Goal: Transaction & Acquisition: Purchase product/service

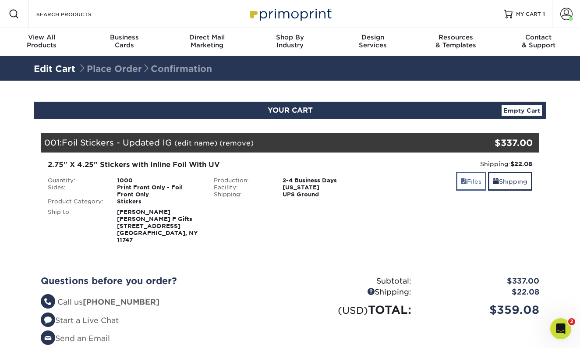
click at [467, 179] on link "Files" at bounding box center [471, 181] width 30 height 19
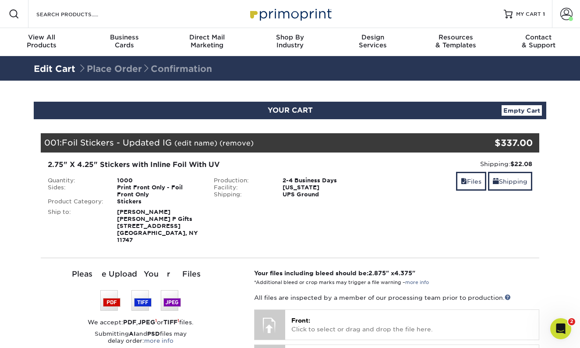
click at [171, 293] on img at bounding box center [140, 300] width 81 height 21
click at [146, 318] on strong "JPEG" at bounding box center [146, 321] width 17 height 7
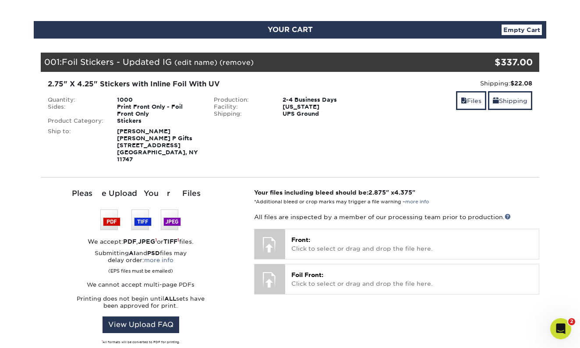
scroll to position [79, 0]
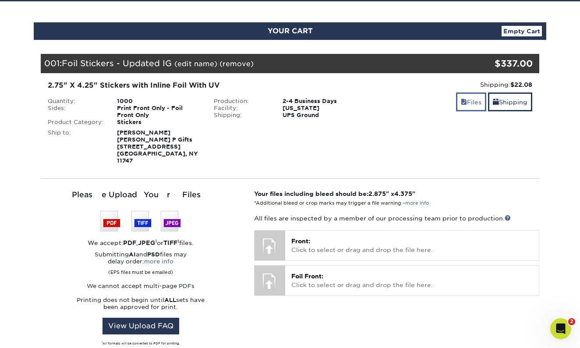
click at [465, 102] on link "Files" at bounding box center [471, 101] width 30 height 19
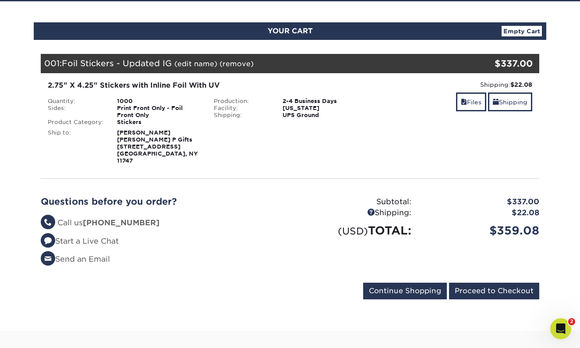
click at [414, 120] on div "Shipping: $22.08 Discount: - $0.00 Files Shipping" at bounding box center [456, 122] width 166 height 84
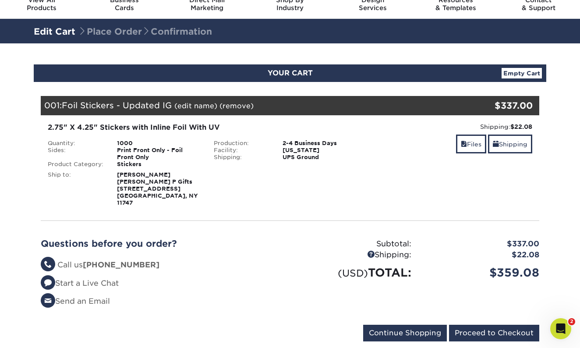
scroll to position [37, 0]
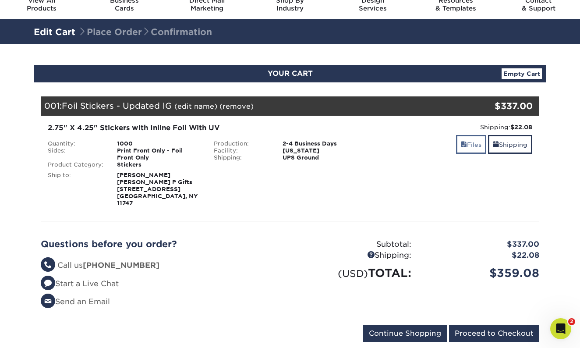
click at [469, 147] on link "Files" at bounding box center [471, 144] width 30 height 19
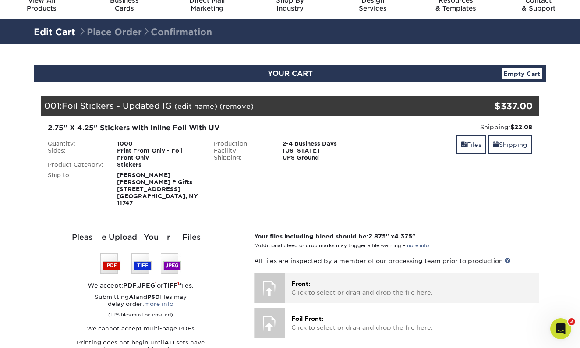
click at [311, 279] on p "Front: Click to select or drag and drop the file here." at bounding box center [411, 288] width 241 height 18
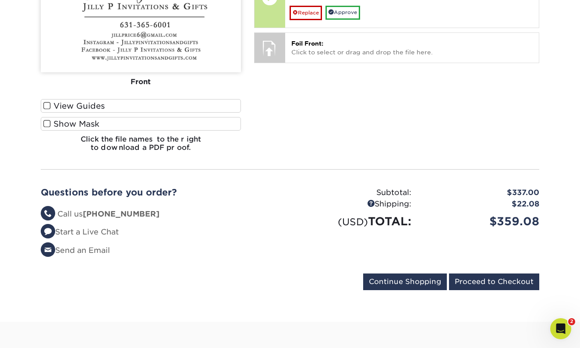
scroll to position [354, 0]
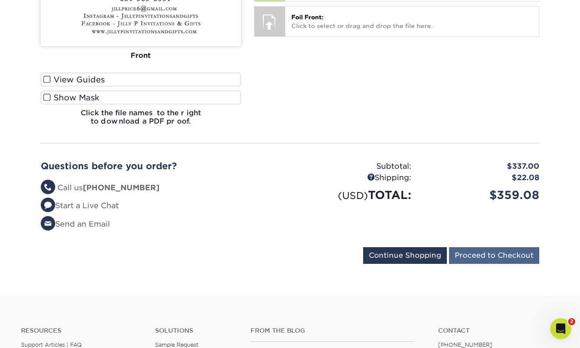
click at [494, 247] on input "Proceed to Checkout" at bounding box center [494, 255] width 90 height 17
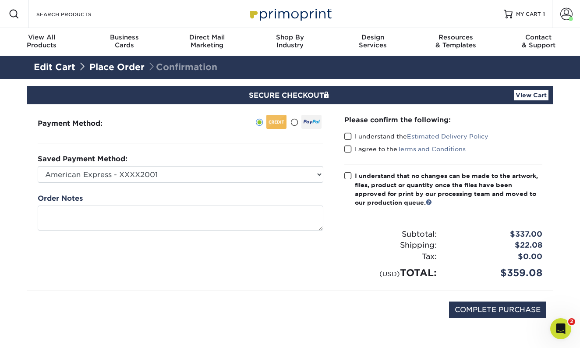
click at [349, 137] on span at bounding box center [347, 136] width 7 height 8
click at [0, 0] on input "I understand the Estimated Delivery Policy" at bounding box center [0, 0] width 0 height 0
click at [347, 150] on span at bounding box center [347, 149] width 7 height 8
click at [0, 0] on input "I agree to the Terms and Conditions" at bounding box center [0, 0] width 0 height 0
click at [351, 178] on span at bounding box center [347, 176] width 7 height 8
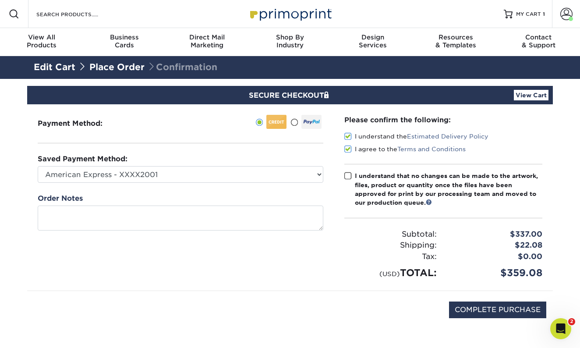
click at [0, 0] on input "I understand that no changes can be made to the artwork, files, product or quan…" at bounding box center [0, 0] width 0 height 0
click at [500, 313] on input "COMPLETE PURCHASE" at bounding box center [497, 309] width 97 height 17
click at [486, 308] on input "PROCESSING, PLEASE WAIT..." at bounding box center [485, 309] width 121 height 17
type input "STILL PROCESSING, PLEASE WAIT.."
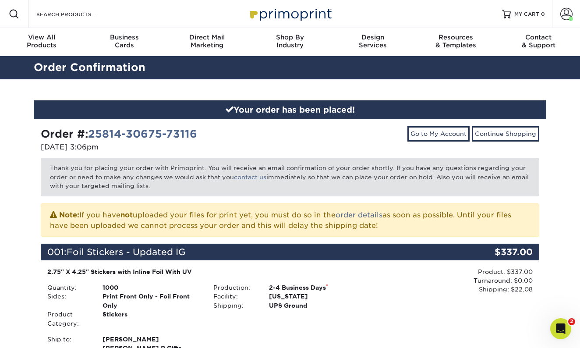
click at [422, 298] on div "Product: $337.00 Turnaround: $0.00 Shipping: $22.08 Discount: - $0.00" at bounding box center [456, 324] width 166 height 114
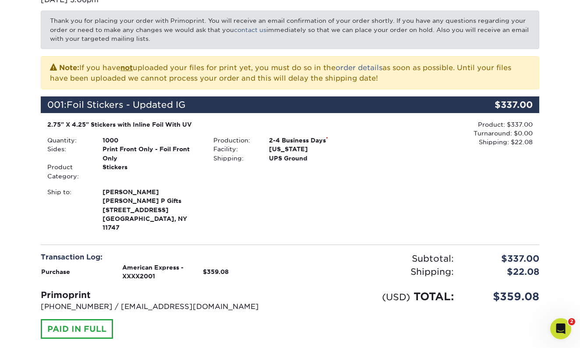
scroll to position [124, 0]
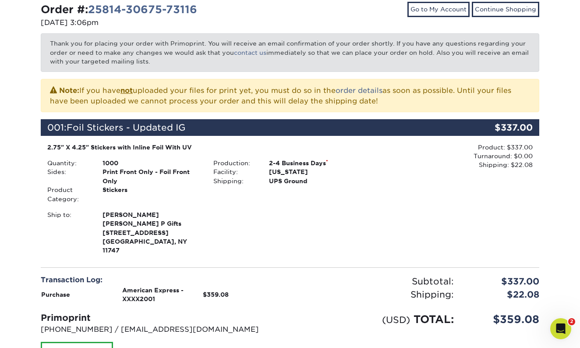
click at [392, 205] on div "Product: $337.00 Turnaround: $0.00 Shipping: $22.08 Discount: - $0.00" at bounding box center [456, 200] width 166 height 114
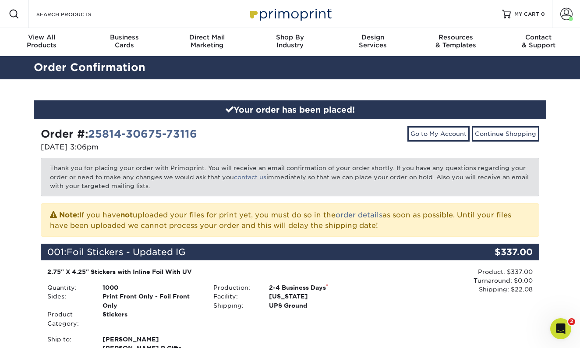
scroll to position [0, 0]
click at [559, 181] on div "Your order has been placed! Order #: 25814-30675-73116 08/14/2025 3:06pm Go to …" at bounding box center [290, 315] width 580 height 472
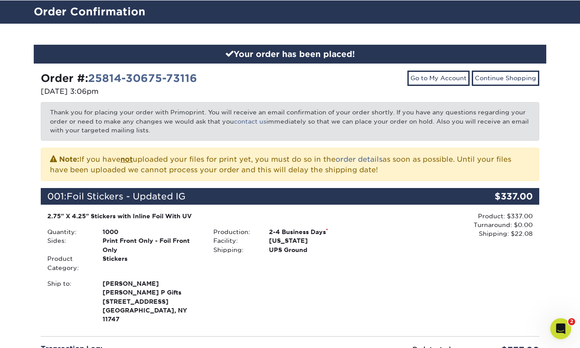
scroll to position [56, 0]
